Goal: Participate in discussion

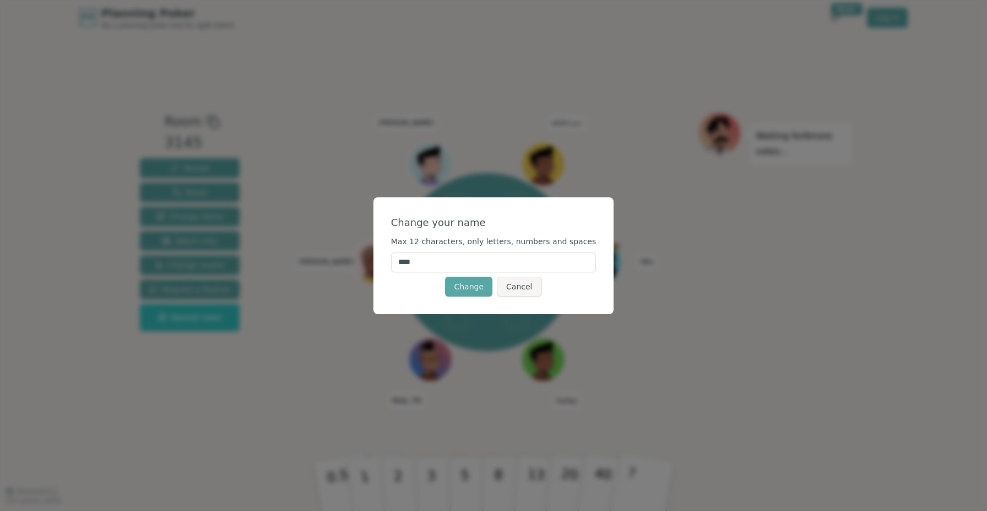
click at [442, 264] on input "****" at bounding box center [494, 262] width 206 height 20
type input "*****"
click at [473, 280] on button "Change" at bounding box center [468, 287] width 47 height 20
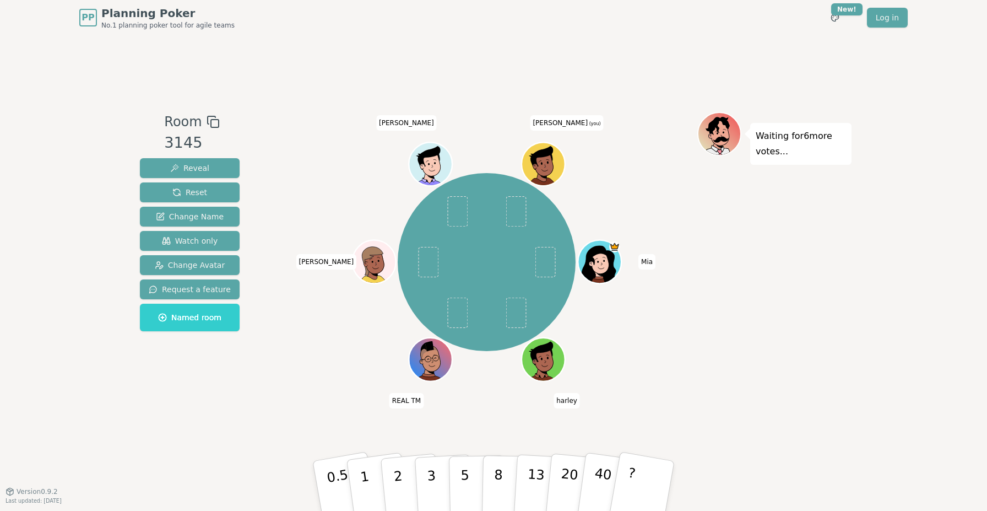
click at [601, 59] on div "Room 3145 Reveal Reset Change Name Watch only Change Avatar Request a feature N…" at bounding box center [494, 263] width 716 height 456
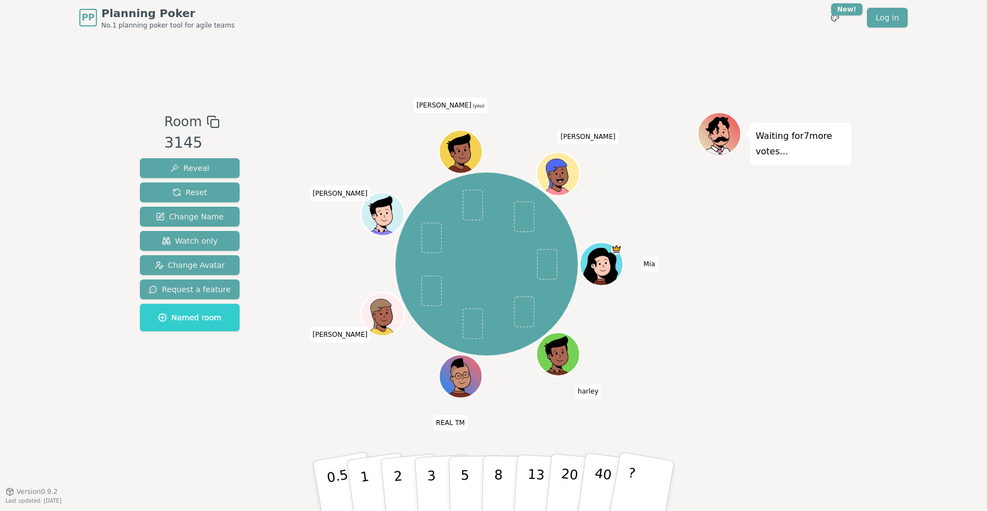
click at [374, 60] on div "Room 3145 Reveal Reset Change Name Watch only Change Avatar Request a feature N…" at bounding box center [494, 263] width 716 height 456
click at [747, 367] on div "Waiting for 7 more votes..." at bounding box center [775, 263] width 154 height 303
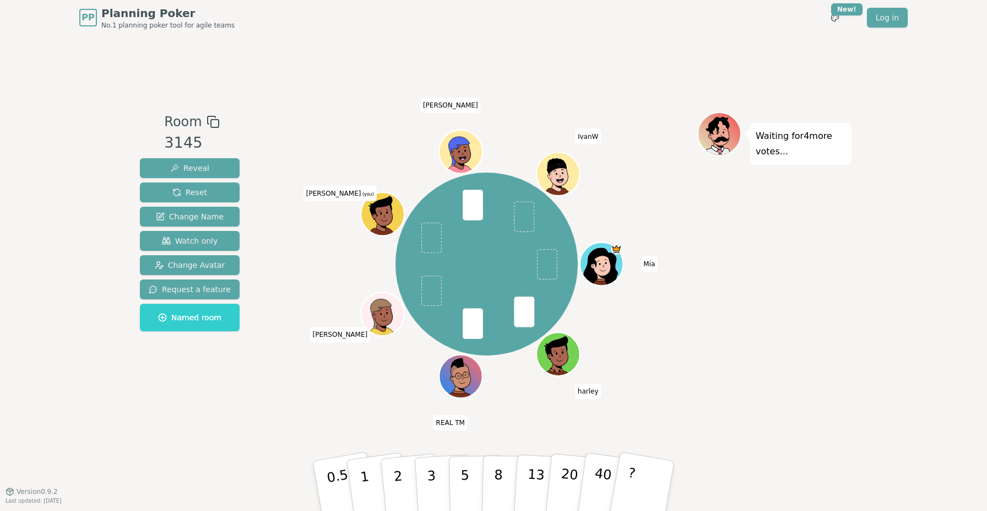
click at [542, 76] on div "Room 3145 Reveal Reset Change Name Watch only Change Avatar Request a feature N…" at bounding box center [494, 263] width 716 height 456
click at [435, 476] on p "3" at bounding box center [432, 487] width 12 height 60
click at [593, 61] on div "Room 3145 Reveal Reset Change Name Watch only Change Avatar Request a feature N…" at bounding box center [494, 263] width 716 height 456
click at [589, 58] on div "Room 3145 Reveal Reset Change Name Watch only Change Avatar Request a feature N…" at bounding box center [494, 263] width 716 height 456
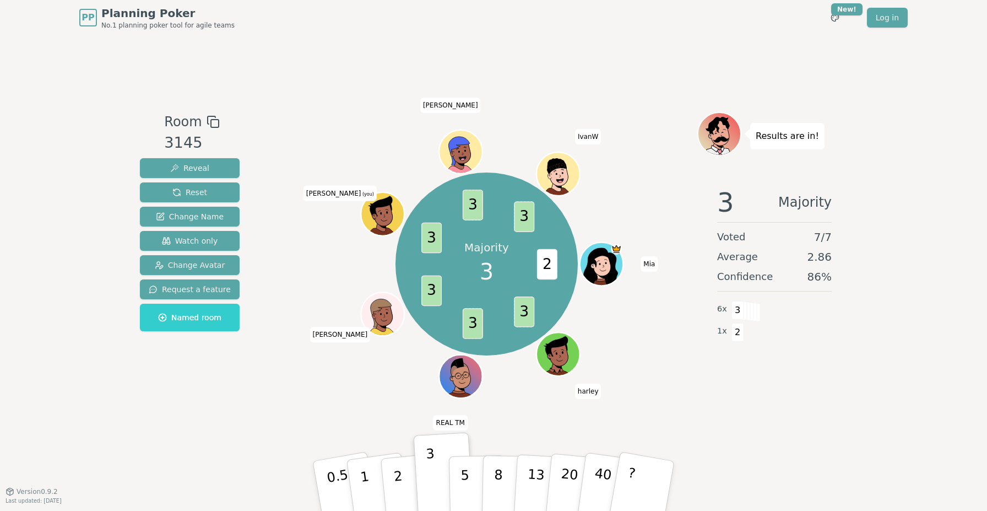
click at [577, 60] on div "Room 3145 Reveal Reset Change Name Watch only Change Avatar Request a feature N…" at bounding box center [494, 263] width 716 height 456
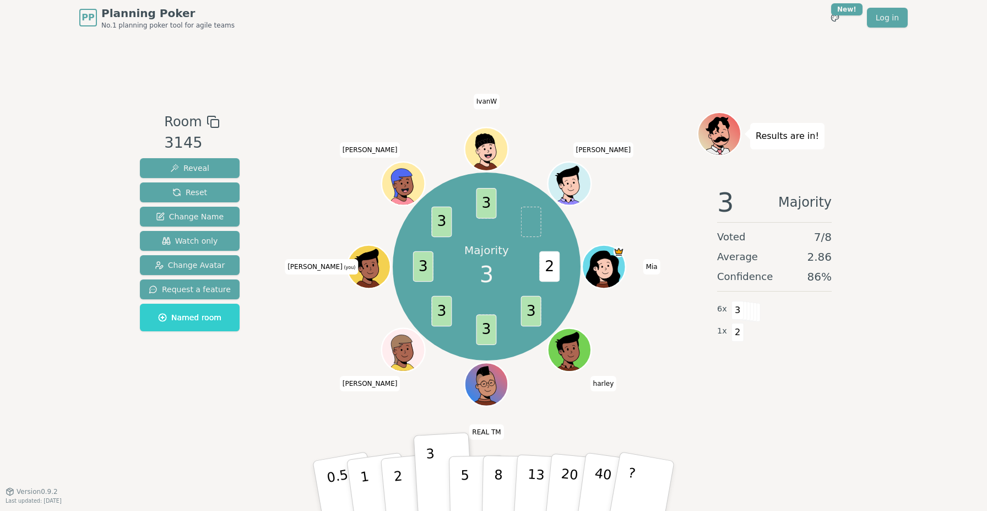
click at [577, 60] on div "Room 3145 Reveal Reset Change Name Watch only Change Avatar Request a feature N…" at bounding box center [494, 263] width 716 height 456
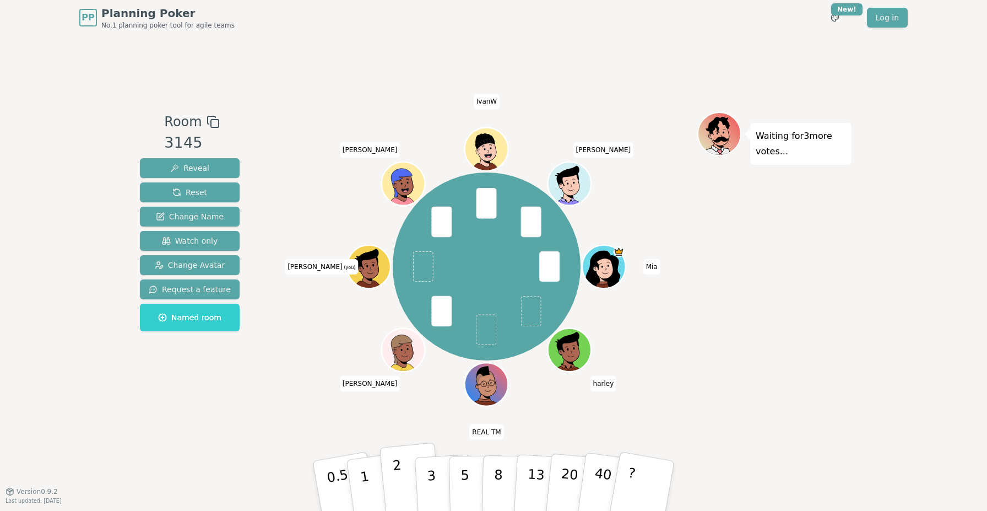
click at [404, 472] on button "2" at bounding box center [411, 486] width 63 height 88
click at [283, 397] on div "[PERSON_NAME] REAL TM [PERSON_NAME] (you) [PERSON_NAME] IvanW [PERSON_NAME]" at bounding box center [487, 267] width 422 height 270
click at [446, 50] on div "Room 3145 Reveal Reset Change Name Watch only Change Avatar Request a feature N…" at bounding box center [494, 263] width 716 height 456
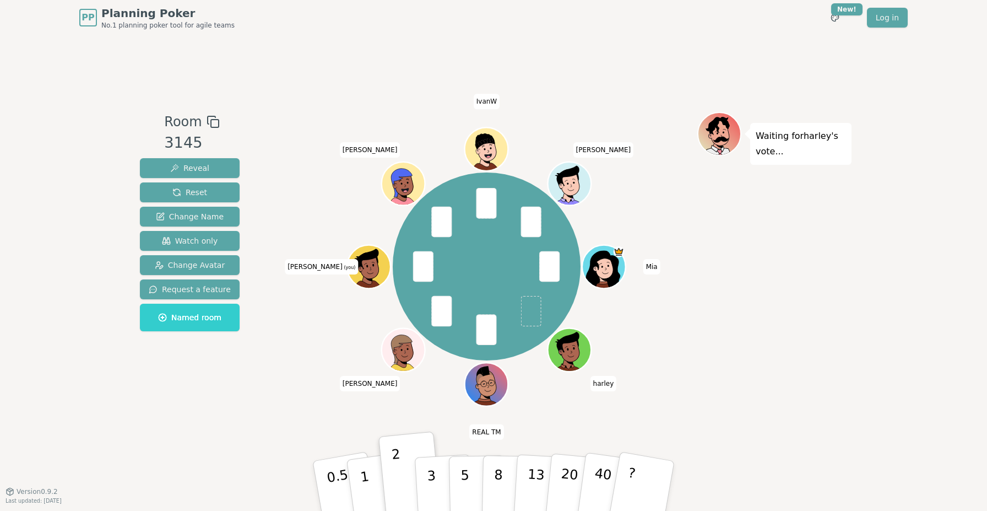
click at [446, 50] on div "Room 3145 Reveal Reset Change Name Watch only Change Avatar Request a feature N…" at bounding box center [494, 263] width 716 height 456
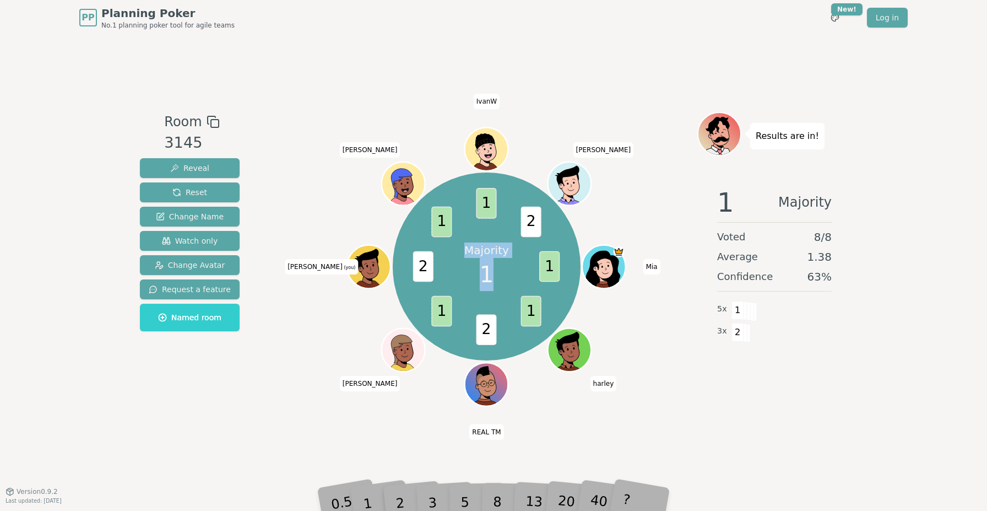
click at [441, 50] on div "Room 3145 Reveal Reset Change Name Watch only Change Avatar Request a feature N…" at bounding box center [494, 263] width 716 height 456
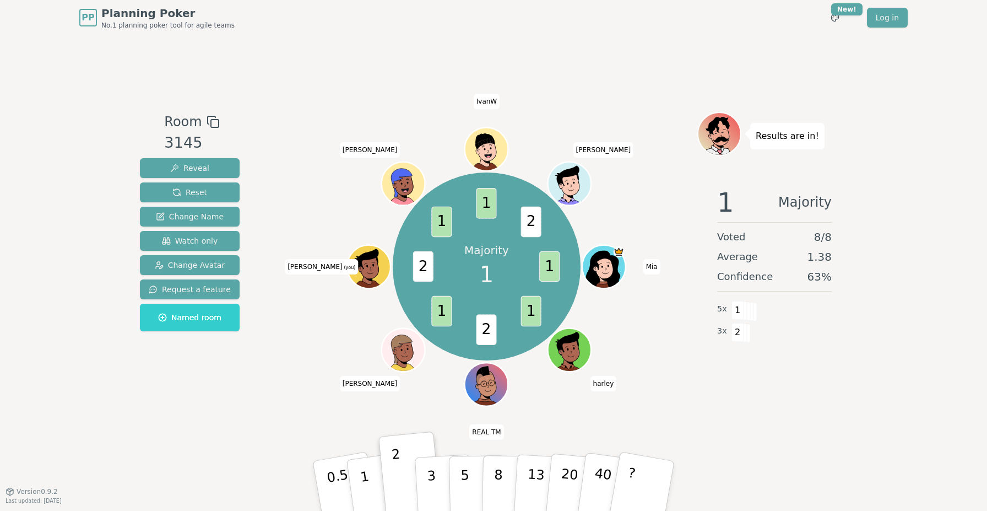
click at [543, 62] on div "Room 3145 Reveal Reset Change Name Watch only Change Avatar Request a feature N…" at bounding box center [494, 263] width 716 height 456
click at [597, 66] on div "Room 3145 Reveal Reset Change Name Watch only Change Avatar Request a feature N…" at bounding box center [494, 263] width 716 height 456
click at [588, 58] on div "Room 3145 Reveal Reset Change Name Watch only Change Avatar Request a feature N…" at bounding box center [494, 263] width 716 height 456
click at [625, 49] on div "Room 3145 Reveal Reset Change Name Watch only Change Avatar Request a feature N…" at bounding box center [494, 263] width 716 height 456
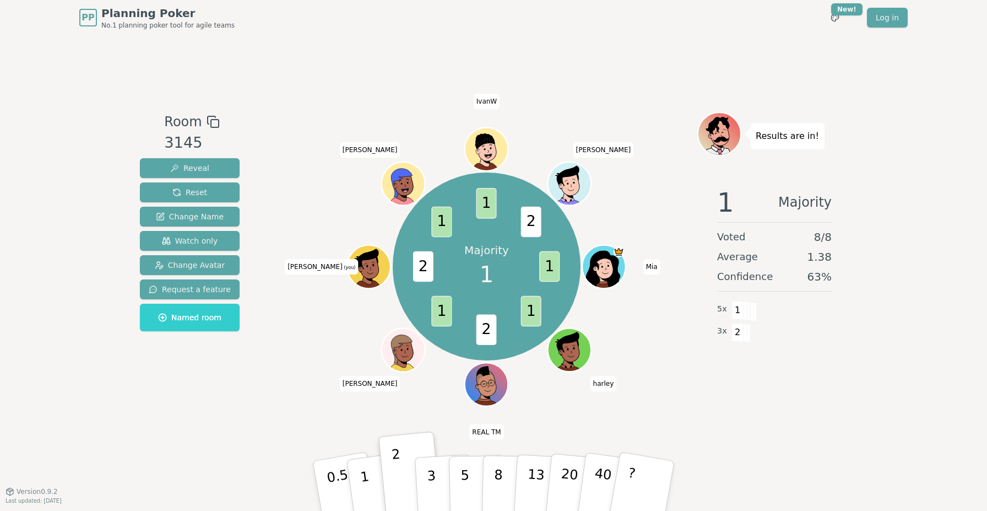
click at [639, 68] on div "Room 3145 Reveal Reset Change Name Watch only Change Avatar Request a feature N…" at bounding box center [494, 263] width 716 height 456
click at [786, 136] on p "Results are in!" at bounding box center [787, 135] width 63 height 15
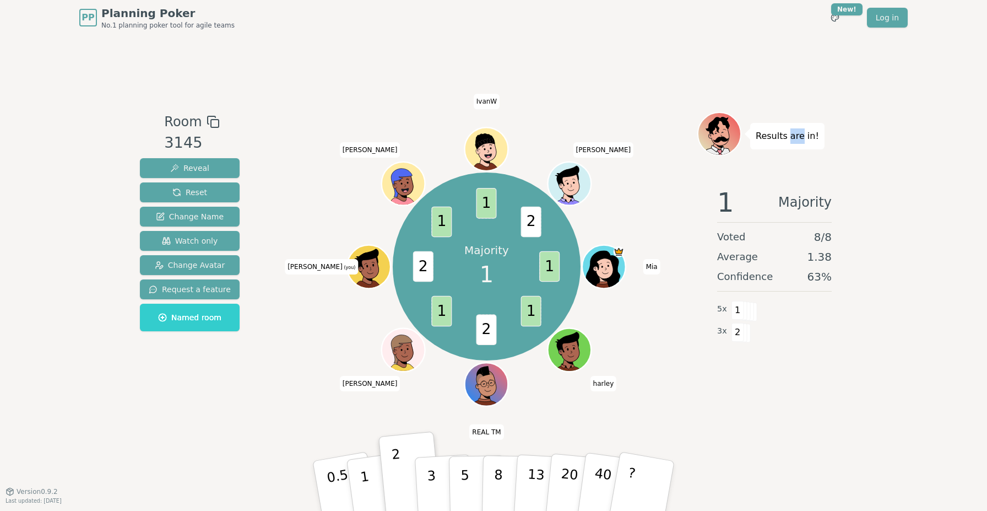
click at [786, 136] on p "Results are in!" at bounding box center [787, 135] width 63 height 15
click at [876, 128] on div "PP Planning Poker No.1 planning poker tool for agile teams Toggle theme New! Lo…" at bounding box center [493, 255] width 987 height 511
click at [749, 47] on div "Room 3145 Reveal Reset Change Name Watch only Change Avatar Request a feature N…" at bounding box center [494, 263] width 716 height 456
click at [726, 43] on div "Room 3145 Reveal Reset Change Name Watch only Change Avatar Request a feature N…" at bounding box center [494, 263] width 716 height 456
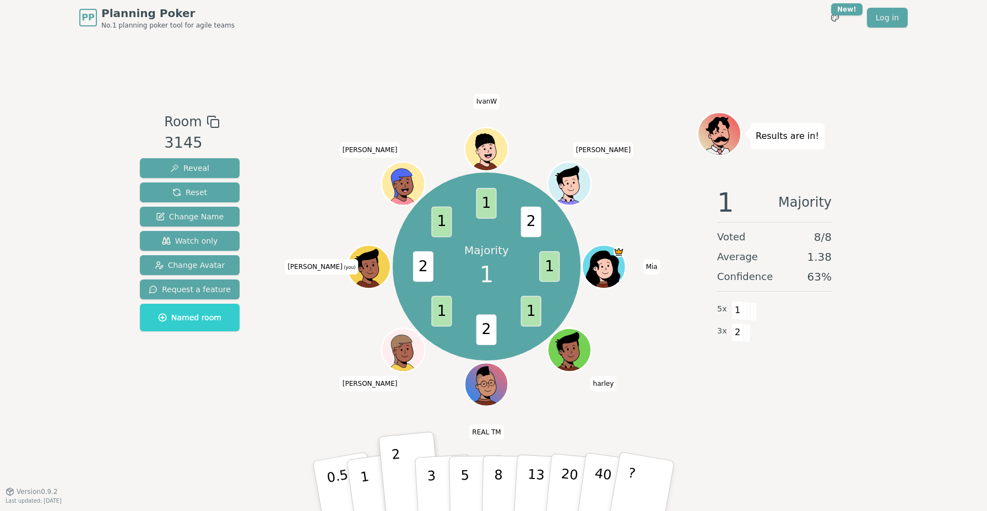
click at [693, 43] on div "Room 3145 Reveal Reset Change Name Watch only Change Avatar Request a feature N…" at bounding box center [494, 263] width 716 height 456
click at [666, 37] on div "Room 3145 Reveal Reset Change Name Watch only Change Avatar Request a feature N…" at bounding box center [494, 263] width 716 height 456
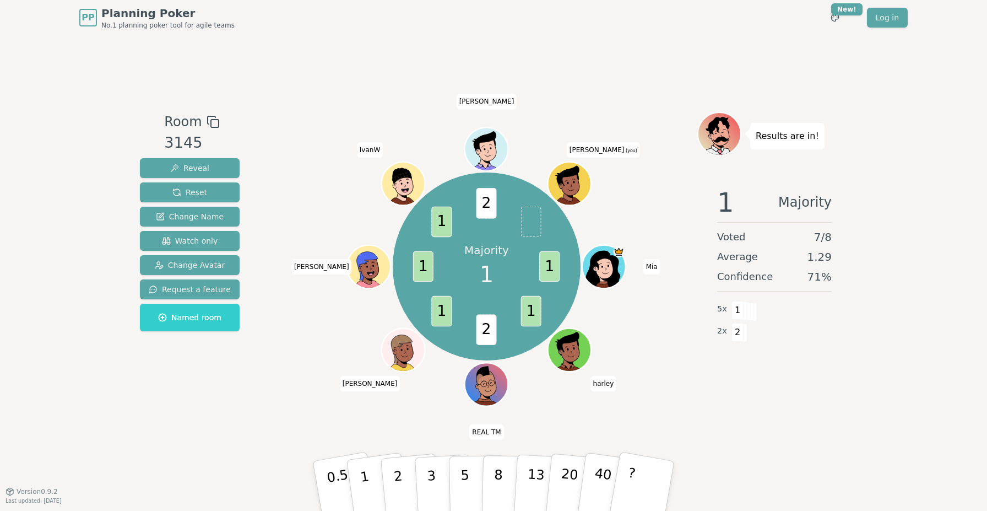
click at [622, 42] on div "Room 3145 Reveal Reset Change Name Watch only Change Avatar Request a feature N…" at bounding box center [494, 263] width 716 height 456
click at [618, 42] on div "Room 3145 Reveal Reset Change Name Watch only Change Avatar Request a feature N…" at bounding box center [494, 263] width 716 height 456
click at [563, 60] on div "Room 3145 Reveal Reset Change Name Watch only Change Avatar Request a feature N…" at bounding box center [494, 263] width 716 height 456
click at [572, 34] on div "PP Planning Poker No.1 planning poker tool for agile teams Toggle theme New! Lo…" at bounding box center [493, 17] width 829 height 35
click at [572, 35] on div "PP Planning Poker No.1 planning poker tool for agile teams Toggle theme New! Lo…" at bounding box center [493, 17] width 829 height 35
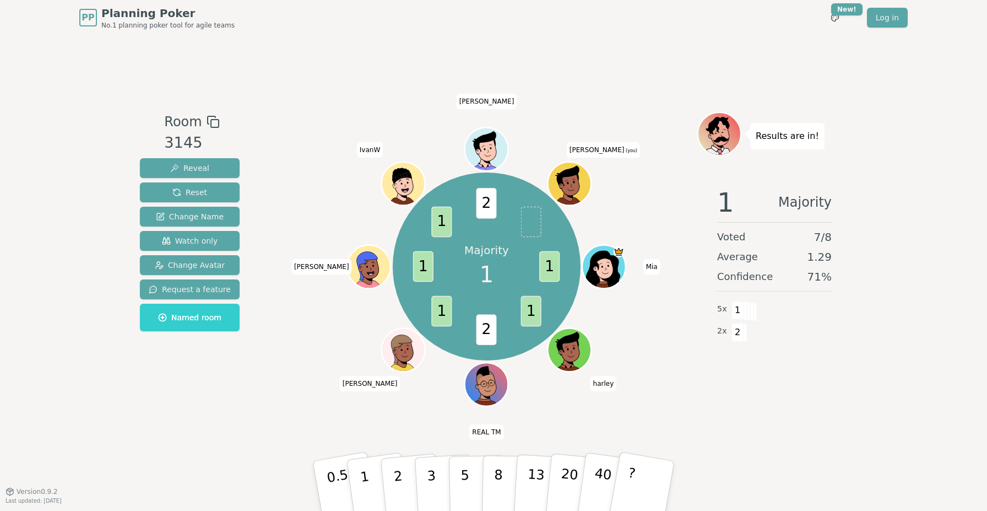
click at [572, 35] on div "PP Planning Poker No.1 planning poker tool for agile teams Toggle theme New! Lo…" at bounding box center [493, 17] width 829 height 35
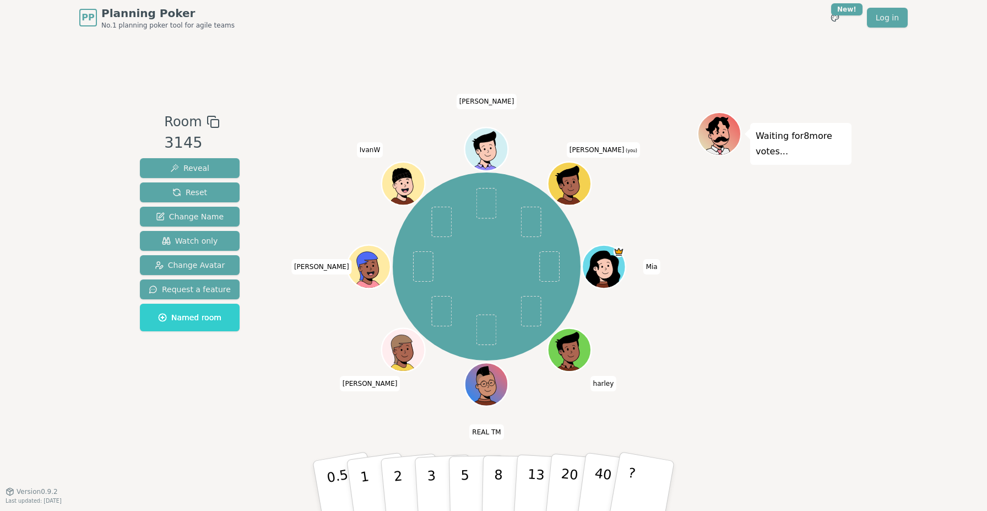
click at [548, 71] on div "Room 3145 Reveal Reset Change Name Watch only Change Avatar Request a feature N…" at bounding box center [494, 263] width 716 height 456
click at [352, 51] on div "Room 3145 Reveal Reset Change Name Watch only Change Avatar Request a feature N…" at bounding box center [494, 263] width 716 height 456
click at [434, 484] on p "3" at bounding box center [432, 487] width 12 height 60
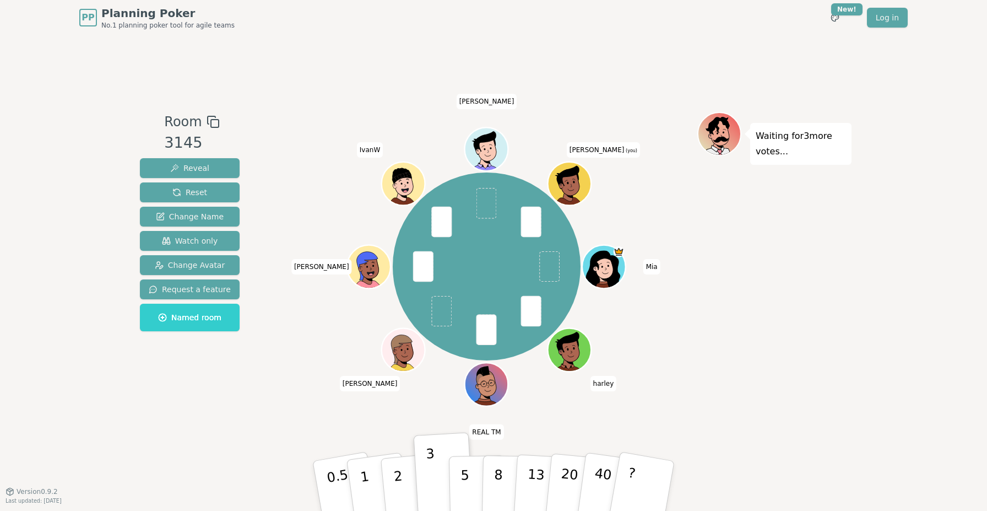
click at [411, 71] on div "Room 3145 Reveal Reset Change Name Watch only Change Avatar Request a feature N…" at bounding box center [494, 263] width 716 height 456
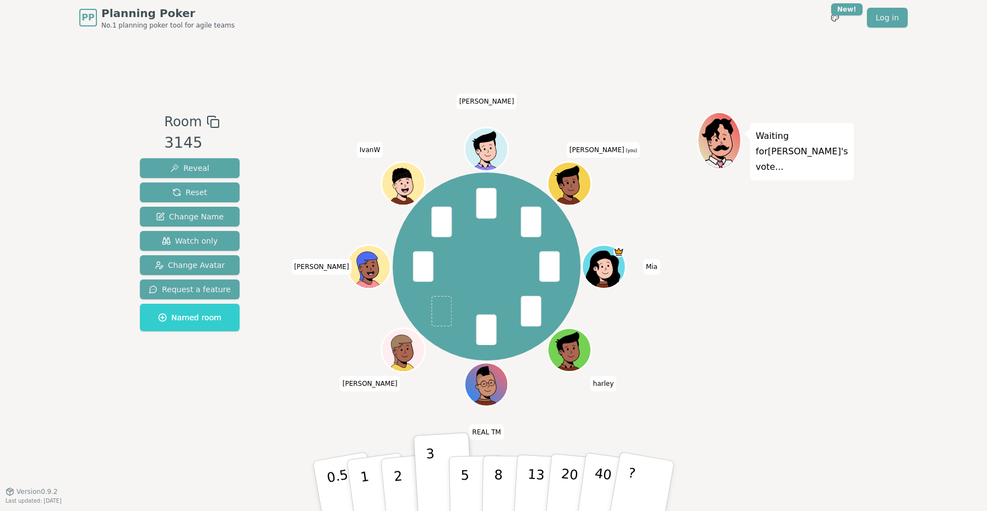
click at [415, 29] on div "PP Planning Poker No.1 planning poker tool for agile teams Toggle theme New! Lo…" at bounding box center [493, 17] width 829 height 35
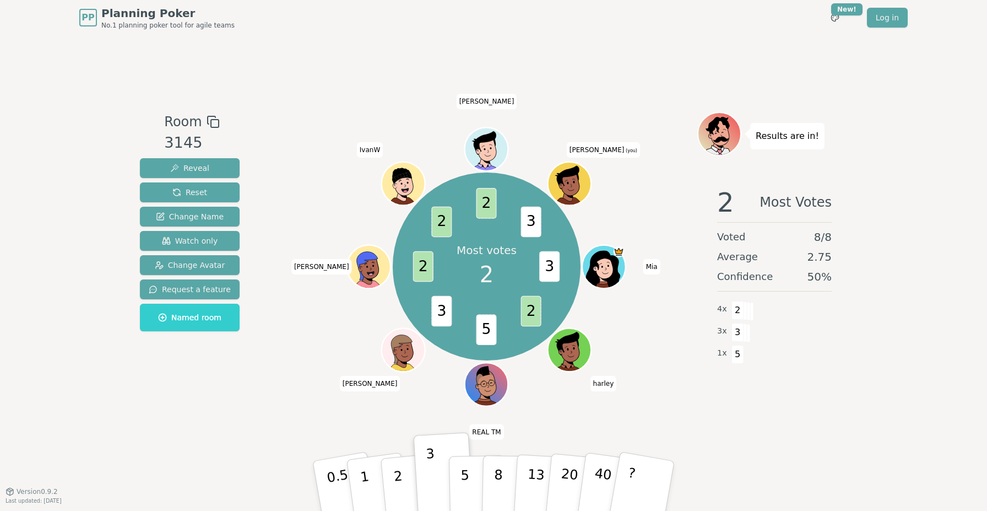
click at [415, 33] on div "PP Planning Poker No.1 planning poker tool for agile teams Toggle theme New! Lo…" at bounding box center [493, 17] width 829 height 35
click at [666, 89] on div "Room 3145 Reveal Reset Change Name Watch only Change Avatar Request a feature N…" at bounding box center [494, 263] width 716 height 456
click at [306, 58] on div "Room 3145 Reveal Reset Change Name Watch only Change Avatar Request a feature N…" at bounding box center [494, 263] width 716 height 456
click at [604, 85] on div "Room 3145 Reveal Reset Change Name Watch only Change Avatar Request a feature N…" at bounding box center [494, 263] width 716 height 456
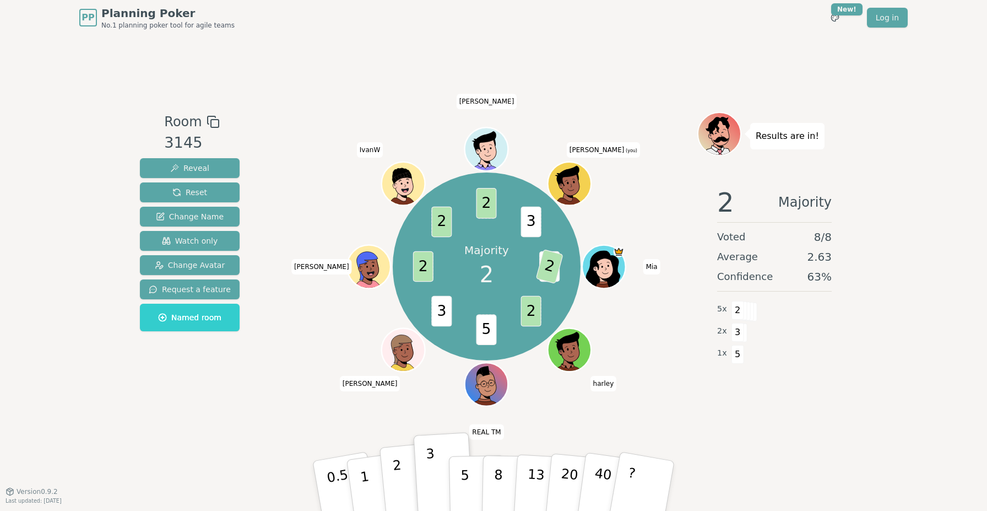
click at [396, 484] on p "2" at bounding box center [399, 487] width 14 height 60
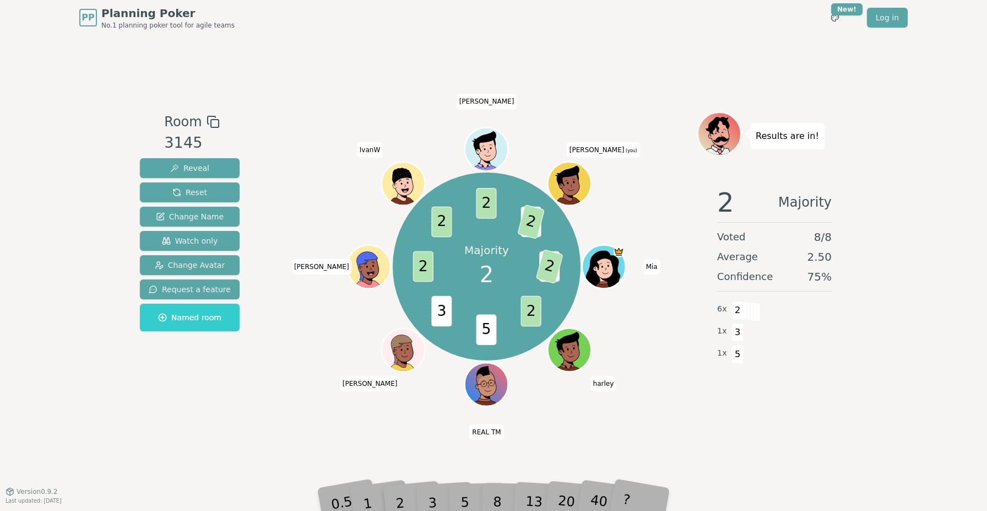
click at [629, 29] on div "PP Planning Poker No.1 planning poker tool for agile teams Toggle theme New! Lo…" at bounding box center [493, 17] width 829 height 35
click at [631, 61] on div "Room 3145 Reveal Reset Change Name Watch only Change Avatar Request a feature N…" at bounding box center [494, 263] width 716 height 456
click at [629, 58] on div "Room 3145 Reveal Reset Change Name Watch only Change Avatar Request a feature N…" at bounding box center [494, 263] width 716 height 456
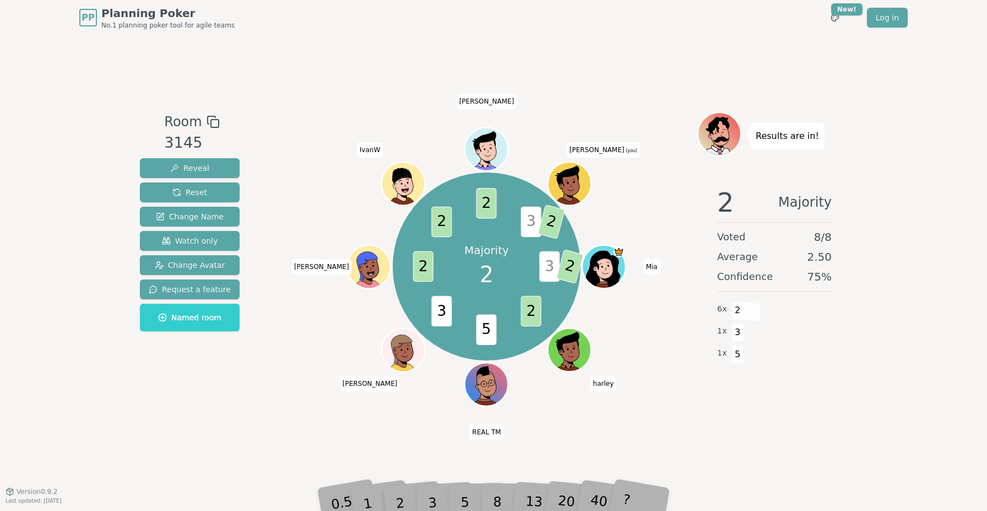
click at [488, 101] on span "[PERSON_NAME]" at bounding box center [487, 101] width 61 height 15
click at [626, 70] on div "Room 3145 Reveal Reset Change Name Watch only Change Avatar Request a feature N…" at bounding box center [494, 263] width 716 height 456
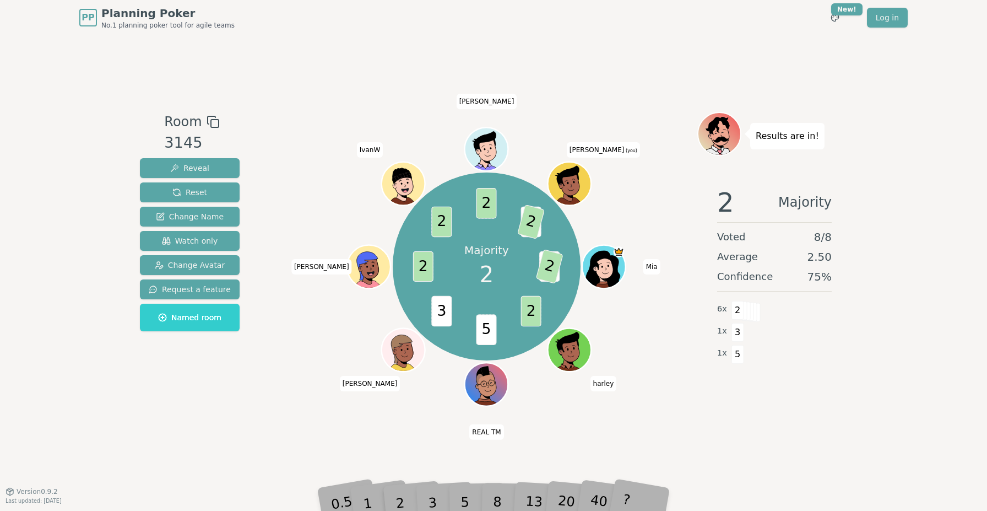
click at [607, 55] on div "Room 3145 Reveal Reset Change Name Watch only Change Avatar Request a feature N…" at bounding box center [494, 263] width 716 height 456
click at [271, 424] on div "Room 3145 Reveal Reset Change Name Watch only Change Avatar Request a feature N…" at bounding box center [494, 263] width 716 height 456
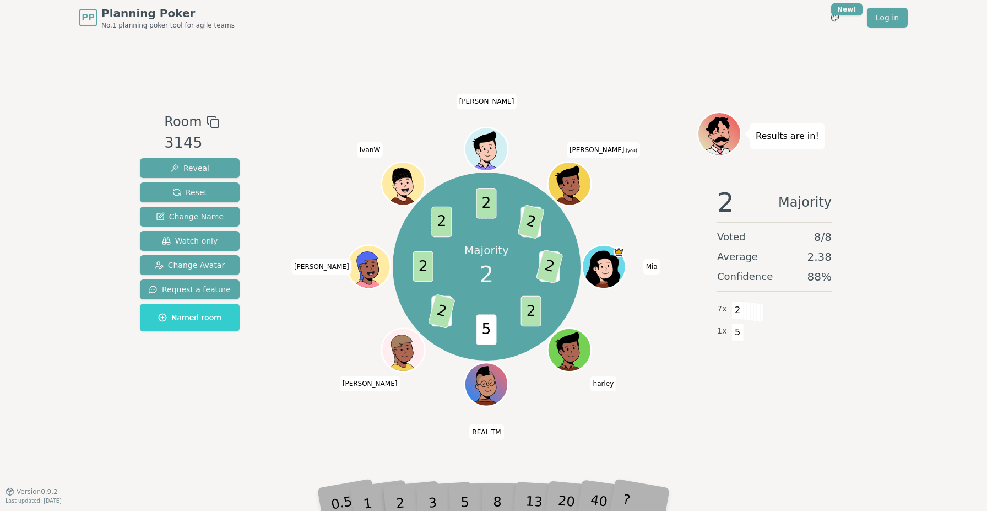
click at [396, 26] on div "PP Planning Poker No.1 planning poker tool for agile teams Toggle theme New! Lo…" at bounding box center [493, 17] width 829 height 35
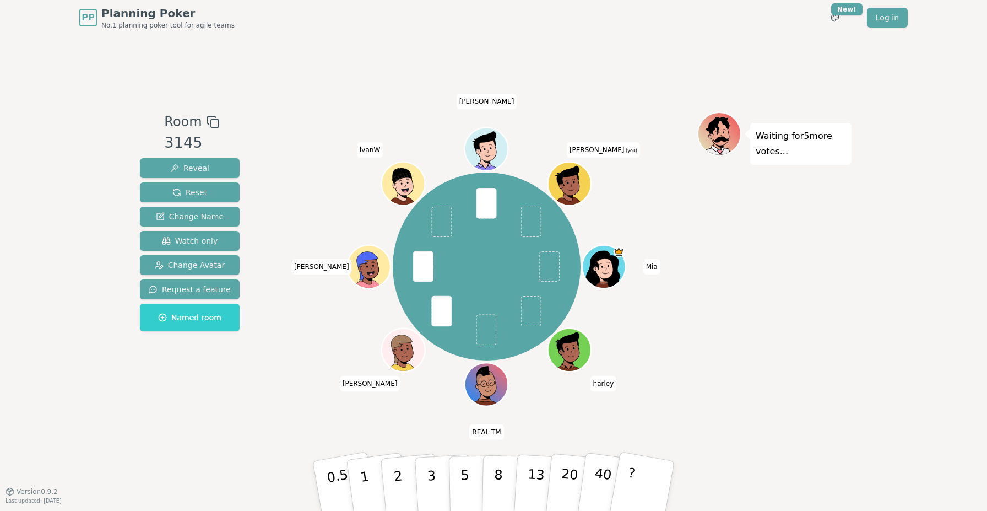
click at [577, 56] on div "Room 3145 Reveal Reset Change Name Watch only Change Avatar Request a feature N…" at bounding box center [494, 263] width 716 height 456
click at [307, 406] on div "Mia harley REAL TM Bruce tom IvanW Solomon Aaron (you)" at bounding box center [487, 263] width 422 height 303
click at [285, 394] on div "Mia harley REAL TM Bruce tom IvanW Solomon Aaron (you)" at bounding box center [487, 267] width 422 height 270
click at [426, 45] on div "Room 3145 Reveal Reset Change Name Watch only Change Avatar Request a feature N…" at bounding box center [494, 263] width 716 height 456
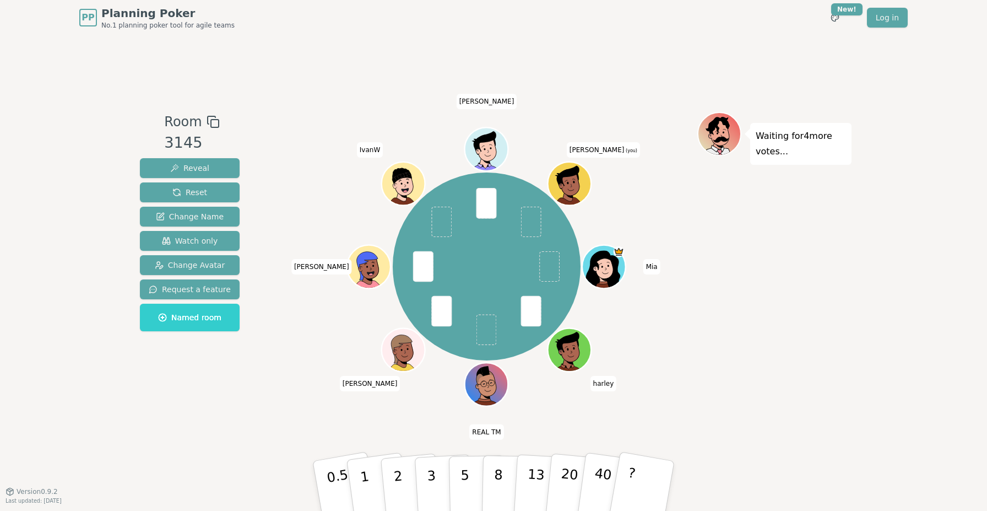
click at [495, 35] on div "Room 3145 Reveal Reset Change Name Watch only Change Avatar Request a feature N…" at bounding box center [494, 263] width 716 height 456
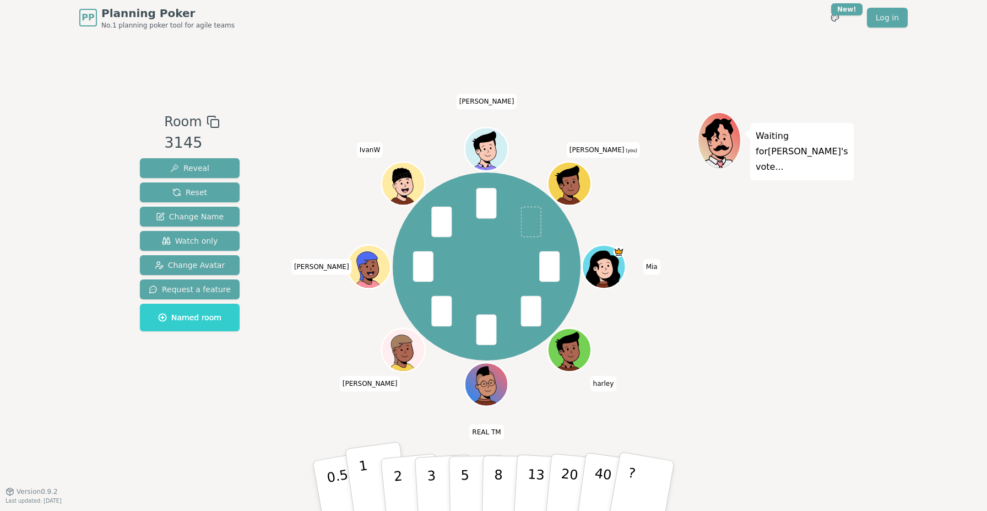
click at [373, 477] on button "1" at bounding box center [378, 485] width 66 height 89
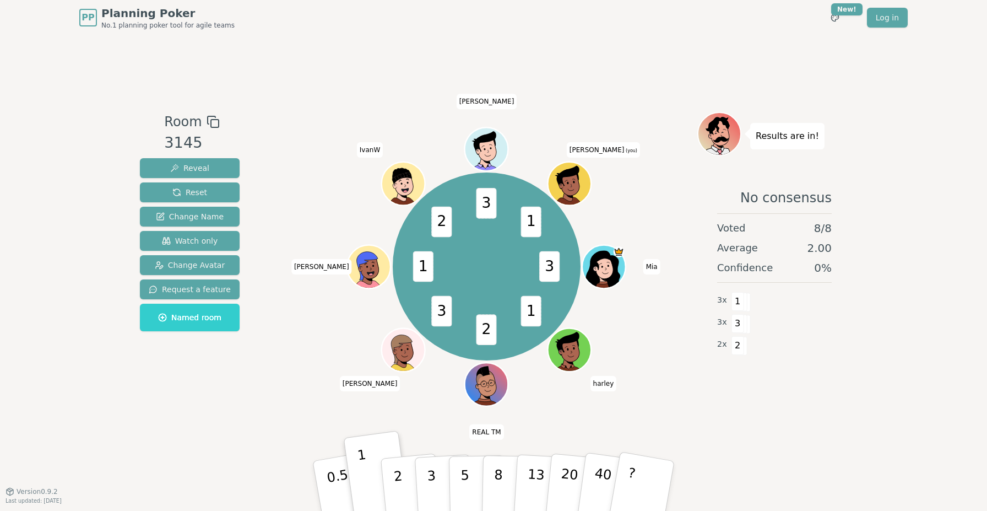
click at [438, 54] on div "Room 3145 Reveal Reset Change Name Watch only Change Avatar Request a feature N…" at bounding box center [494, 263] width 716 height 456
click at [548, 56] on div "Room 3145 Reveal Reset Change Name Watch only Change Avatar Request a feature N…" at bounding box center [494, 263] width 716 height 456
click at [551, 59] on div "Room 3145 Reveal Reset Change Name Watch only Change Avatar Request a feature N…" at bounding box center [494, 263] width 716 height 456
click at [584, 94] on div "Room 3145 Reveal Reset Change Name Watch only Change Avatar Request a feature N…" at bounding box center [494, 263] width 716 height 456
click at [582, 94] on div "Room 3145 Reveal Reset Change Name Watch only Change Avatar Request a feature N…" at bounding box center [494, 263] width 716 height 456
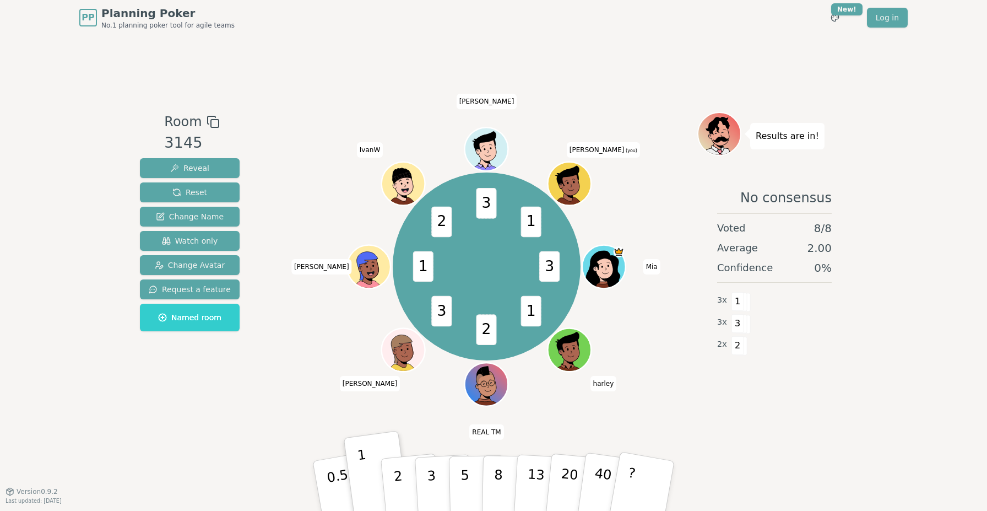
click at [582, 94] on div "Room 3145 Reveal Reset Change Name Watch only Change Avatar Request a feature N…" at bounding box center [494, 263] width 716 height 456
click at [585, 89] on div "Room 3145 Reveal Reset Change Name Watch only Change Avatar Request a feature N…" at bounding box center [494, 263] width 716 height 456
click at [564, 75] on div "Room 3145 Reveal Reset Change Name Watch only Change Avatar Request a feature N…" at bounding box center [494, 263] width 716 height 456
click at [567, 94] on div "Room 3145 Reveal Reset Change Name Watch only Change Avatar Request a feature N…" at bounding box center [494, 263] width 716 height 456
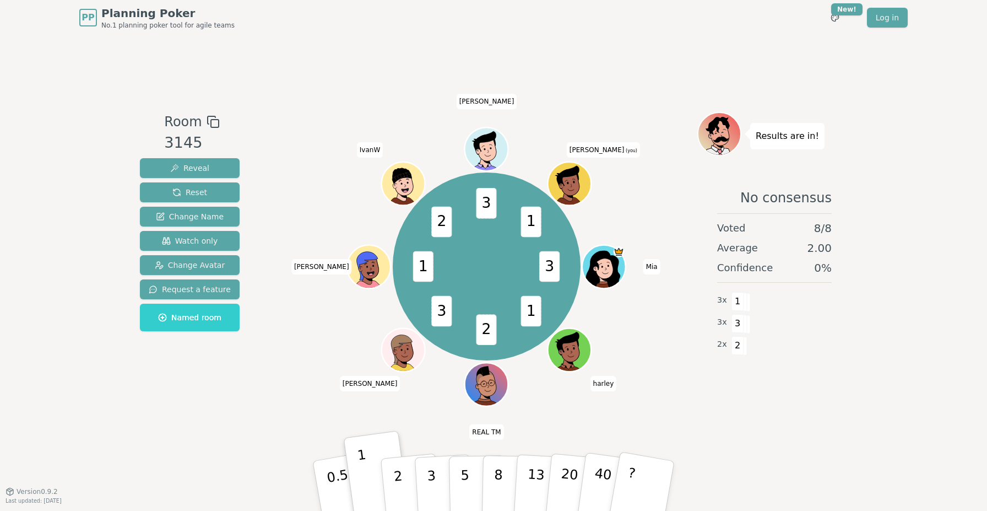
click at [623, 80] on div "Room 3145 Reveal Reset Change Name Watch only Change Avatar Request a feature N…" at bounding box center [494, 263] width 716 height 456
click at [596, 69] on div "Room 3145 Reveal Reset Change Name Watch only Change Avatar Request a feature N…" at bounding box center [494, 263] width 716 height 456
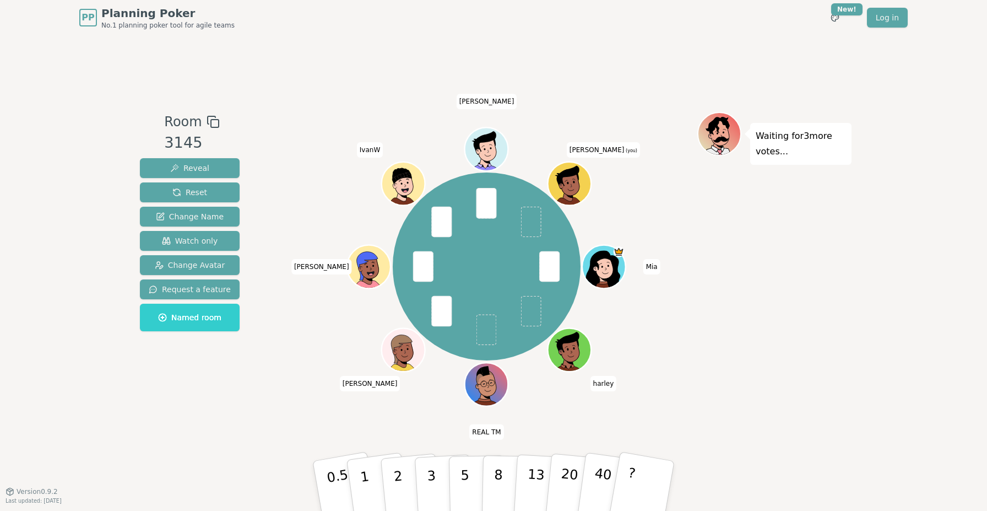
click at [557, 70] on div "Room 3145 Reveal Reset Change Name Watch only Change Avatar Request a feature N…" at bounding box center [494, 263] width 716 height 456
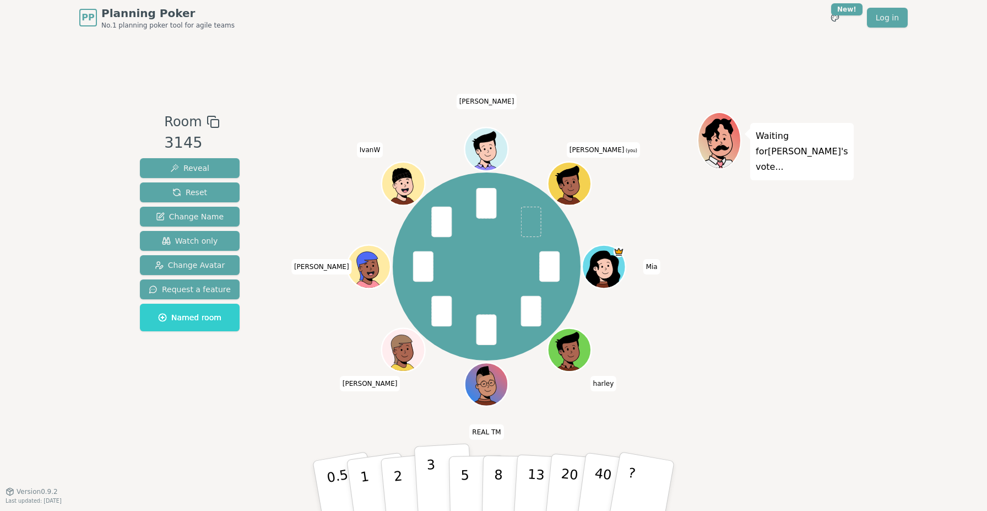
click at [430, 473] on p "3" at bounding box center [432, 487] width 12 height 60
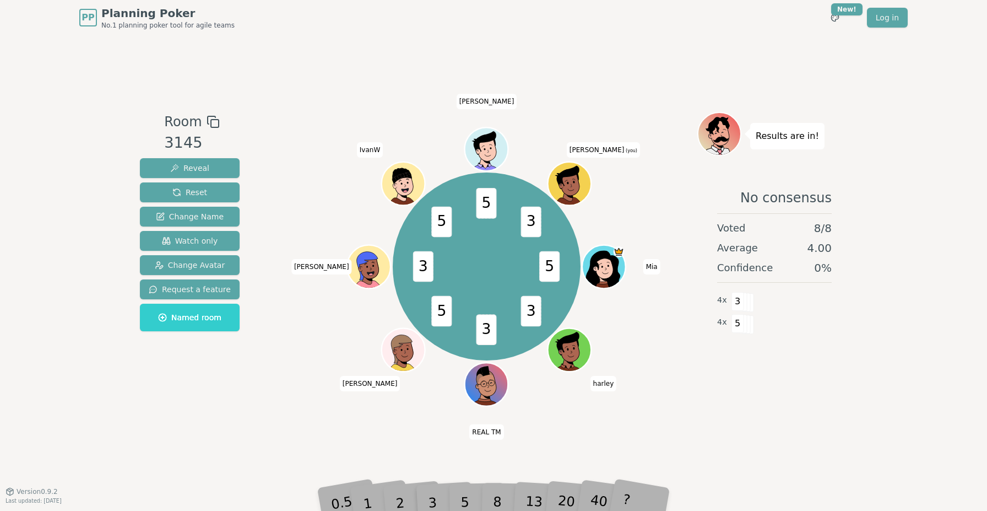
click at [644, 97] on div "Room 3145 Reveal Reset Change Name Watch only Change Avatar Request a feature N…" at bounding box center [494, 263] width 716 height 456
click at [634, 82] on div "Room 3145 Reveal Reset Change Name Watch only Change Avatar Request a feature N…" at bounding box center [494, 263] width 716 height 456
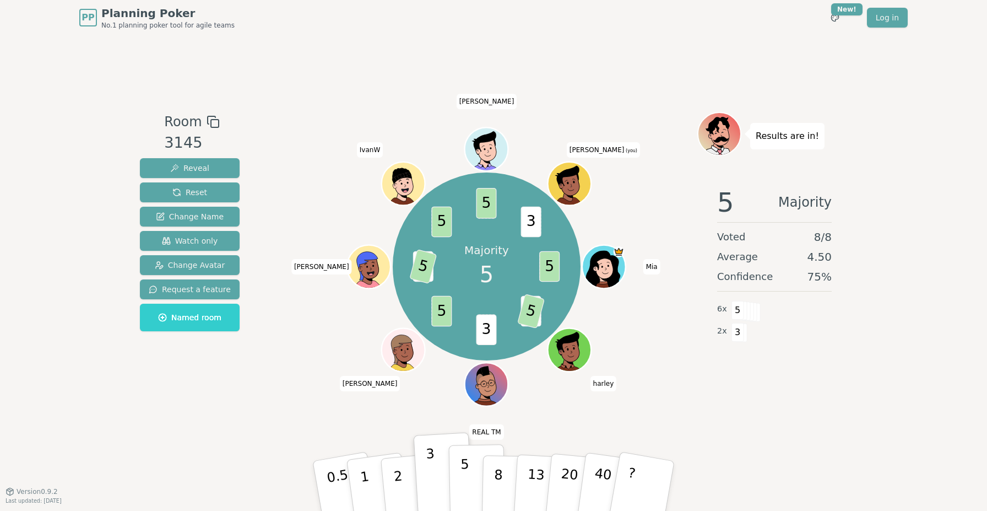
click at [468, 472] on p "5" at bounding box center [465, 486] width 9 height 60
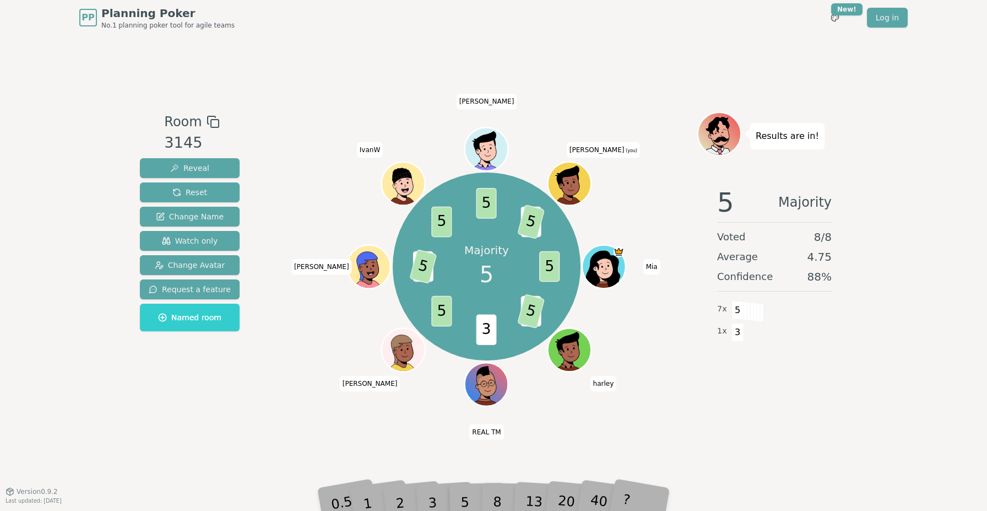
click at [701, 51] on div "Room 3145 Reveal Reset Change Name Watch only Change Avatar Request a feature N…" at bounding box center [494, 263] width 716 height 456
click at [679, 40] on div "Room 3145 Reveal Reset Change Name Watch only Change Avatar Request a feature N…" at bounding box center [494, 263] width 716 height 456
click at [661, 36] on div "Room 3145 Reveal Reset Change Name Watch only Change Avatar Request a feature N…" at bounding box center [494, 263] width 716 height 456
click at [646, 36] on div "Room 3145 Reveal Reset Change Name Watch only Change Avatar Request a feature N…" at bounding box center [494, 263] width 716 height 456
click at [611, 43] on div "Room 3145 Reveal Reset Change Name Watch only Change Avatar Request a feature N…" at bounding box center [494, 263] width 716 height 456
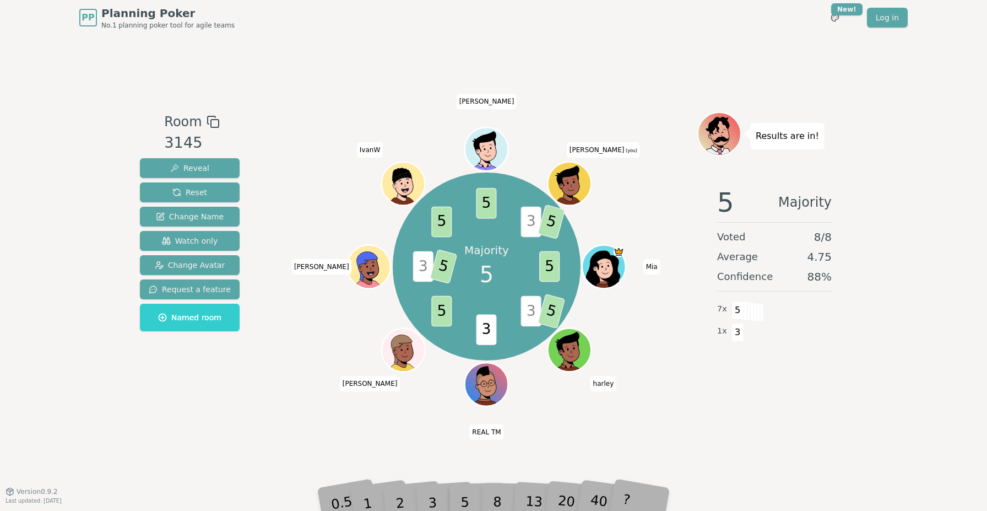
click at [485, 199] on span "5" at bounding box center [487, 203] width 20 height 30
click at [564, 71] on div "Room 3145 Reveal Reset Change Name Watch only Change Avatar Request a feature N…" at bounding box center [494, 263] width 716 height 456
click at [554, 63] on div "Room 3145 Reveal Reset Change Name Watch only Change Avatar Request a feature N…" at bounding box center [494, 263] width 716 height 456
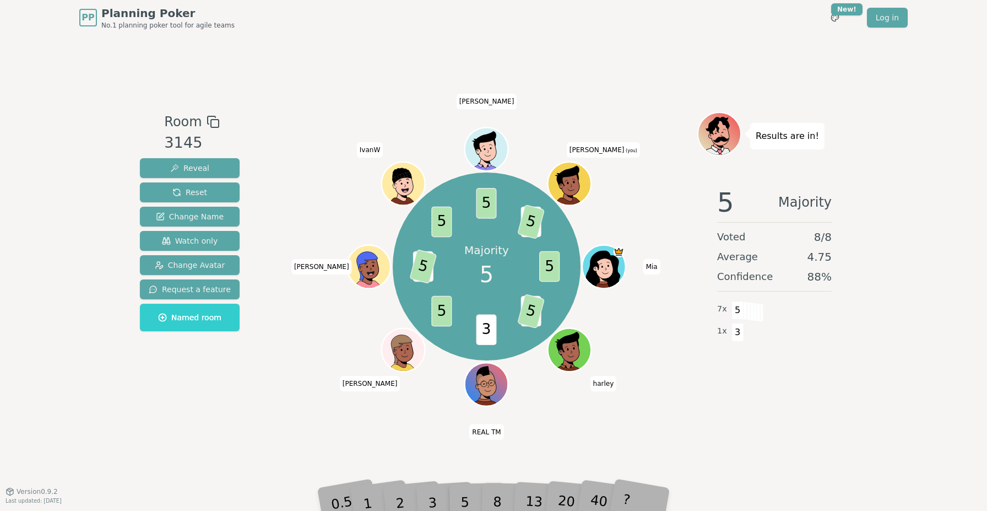
click at [554, 63] on div "Room 3145 Reveal Reset Change Name Watch only Change Avatar Request a feature N…" at bounding box center [494, 263] width 716 height 456
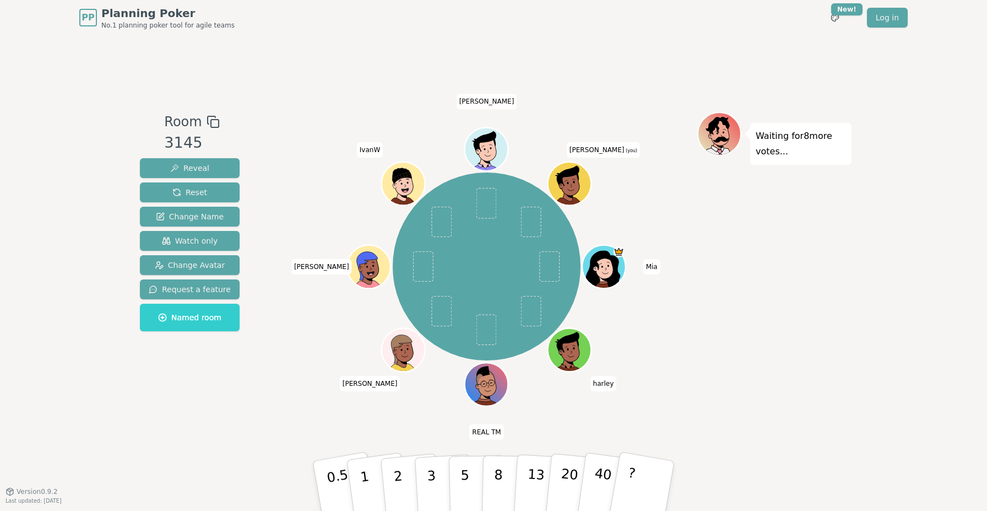
click at [678, 352] on div "Mia harley REAL TM Bruce tom IvanW Solomon Aaron (you)" at bounding box center [487, 267] width 422 height 270
click at [492, 62] on div "Room 3145 Reveal Reset Change Name Watch only Change Avatar Request a feature N…" at bounding box center [494, 263] width 716 height 456
click at [487, 57] on div "Room 3145 Reveal Reset Change Name Watch only Change Avatar Request a feature N…" at bounding box center [494, 263] width 716 height 456
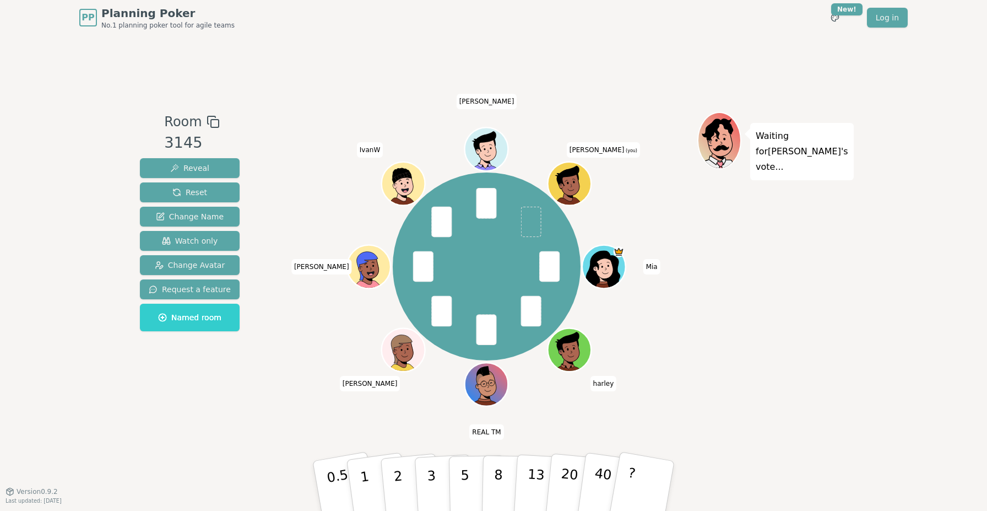
click at [452, 57] on div "Room 3145 Reveal Reset Change Name Watch only Change Avatar Request a feature N…" at bounding box center [494, 263] width 716 height 456
click at [431, 474] on p "3" at bounding box center [432, 487] width 12 height 60
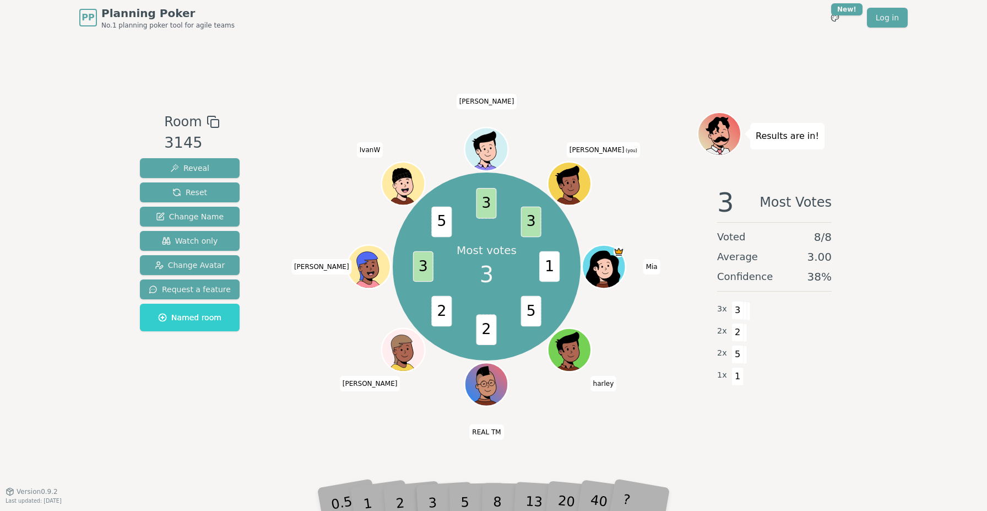
click at [593, 80] on div "Room 3145 Reveal Reset Change Name Watch only Change Avatar Request a feature N…" at bounding box center [494, 263] width 716 height 456
click at [592, 80] on div "Room 3145 Reveal Reset Change Name Watch only Change Avatar Request a feature N…" at bounding box center [494, 263] width 716 height 456
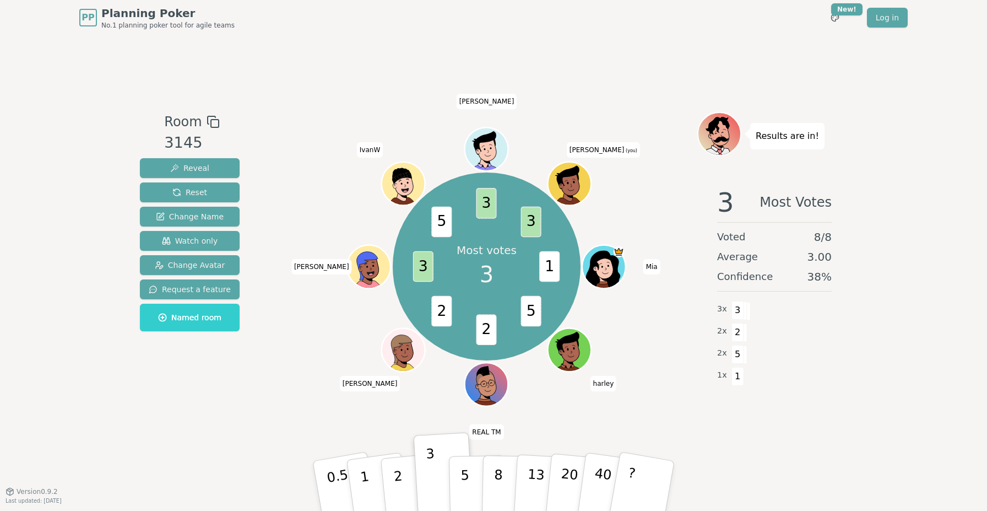
click at [592, 80] on div "Room 3145 Reveal Reset Change Name Watch only Change Avatar Request a feature N…" at bounding box center [494, 263] width 716 height 456
click at [598, 46] on div "Room 3145 Reveal Reset Change Name Watch only Change Avatar Request a feature N…" at bounding box center [494, 263] width 716 height 456
